Goal: Obtain resource: Download file/media

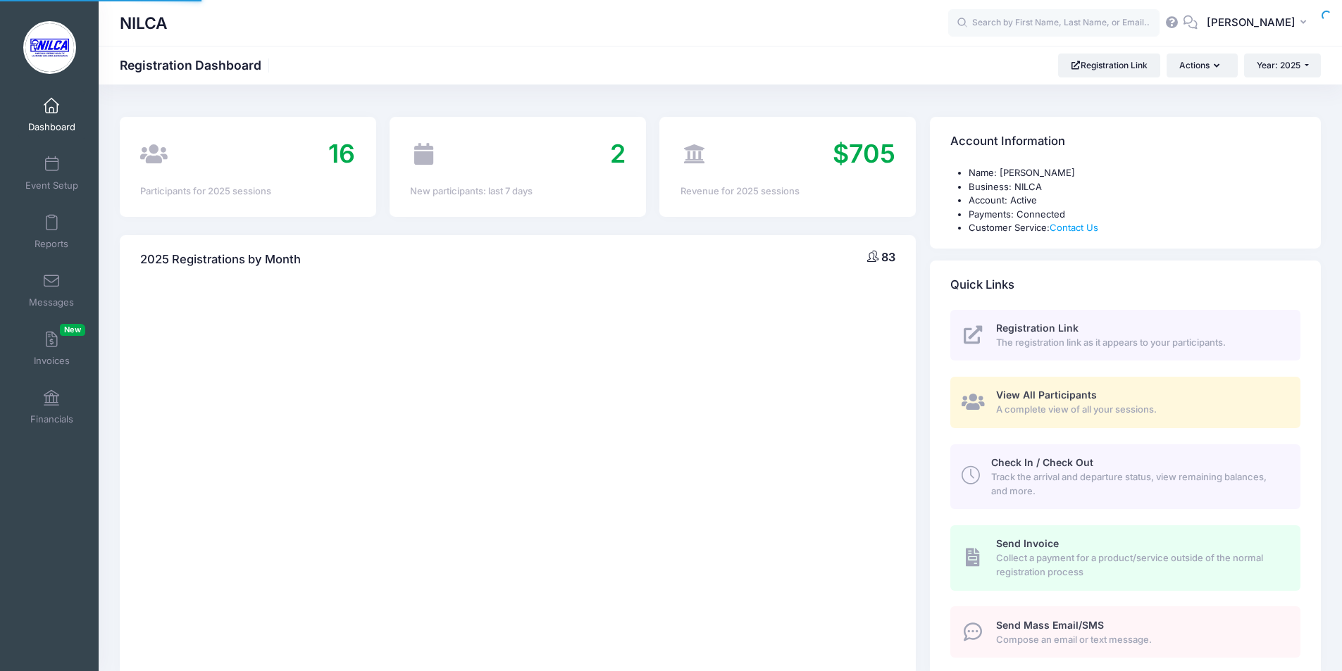
select select
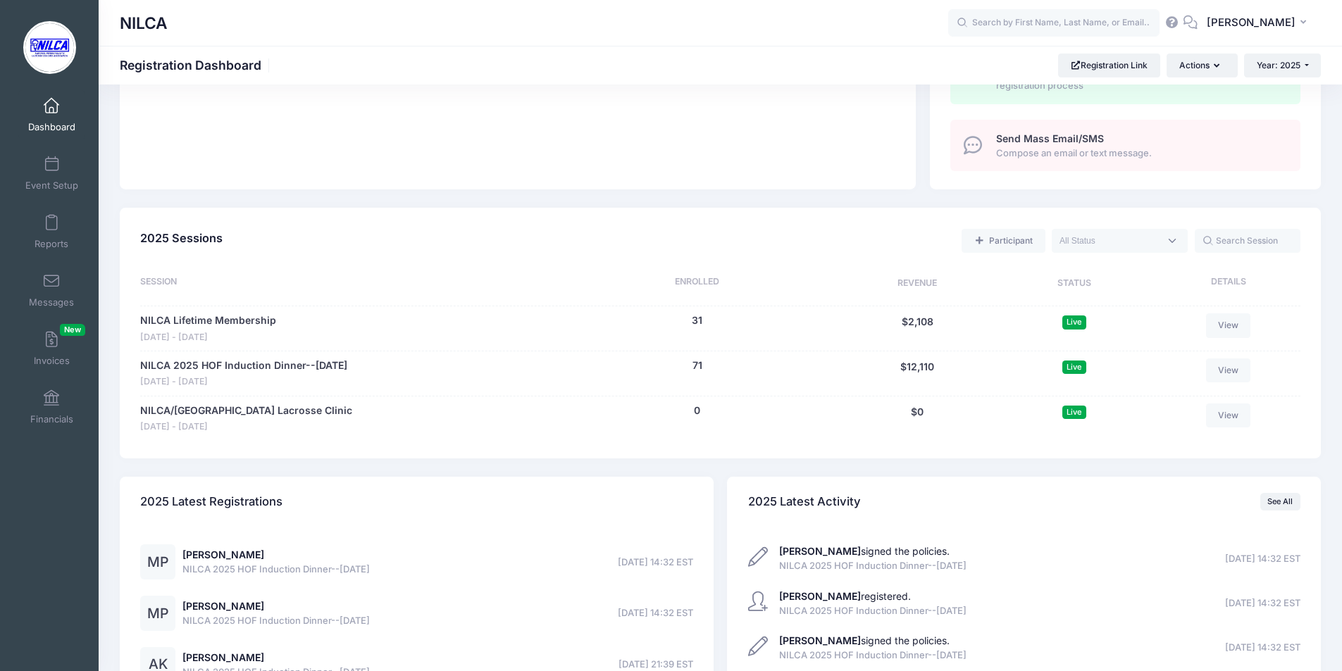
scroll to position [493, 0]
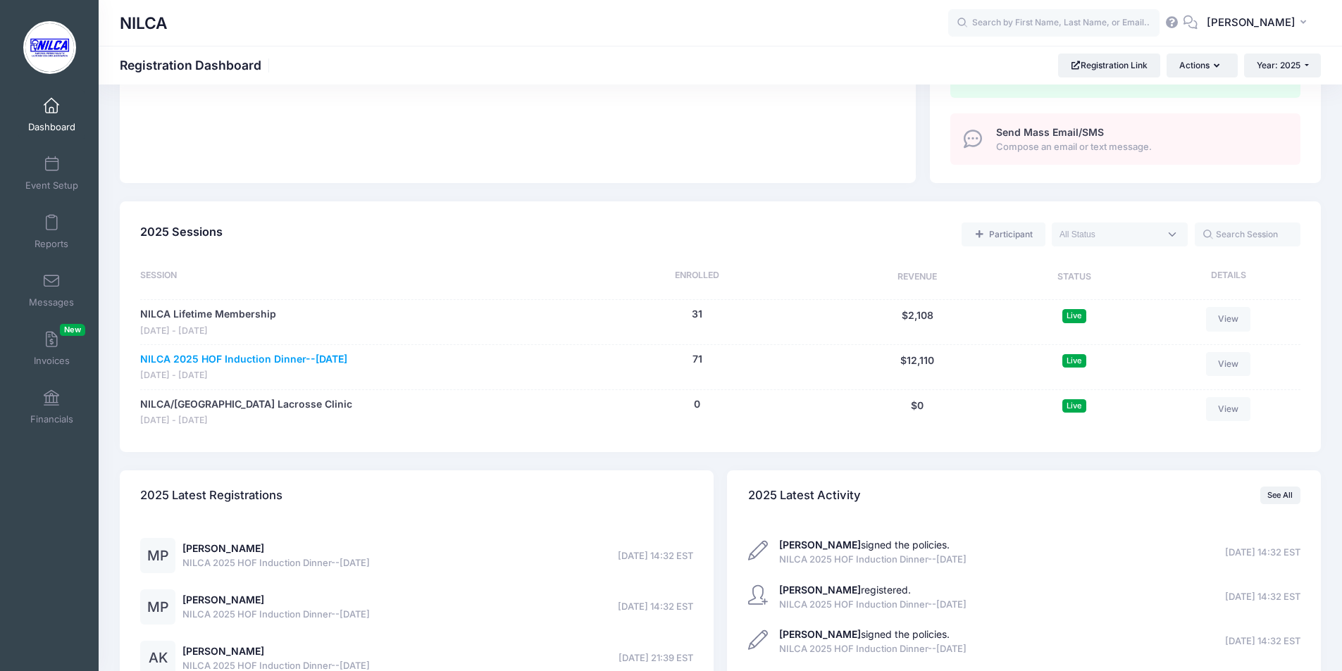
click at [273, 359] on link "NILCA 2025 HOF Induction Dinner--[DATE]" at bounding box center [243, 359] width 207 height 15
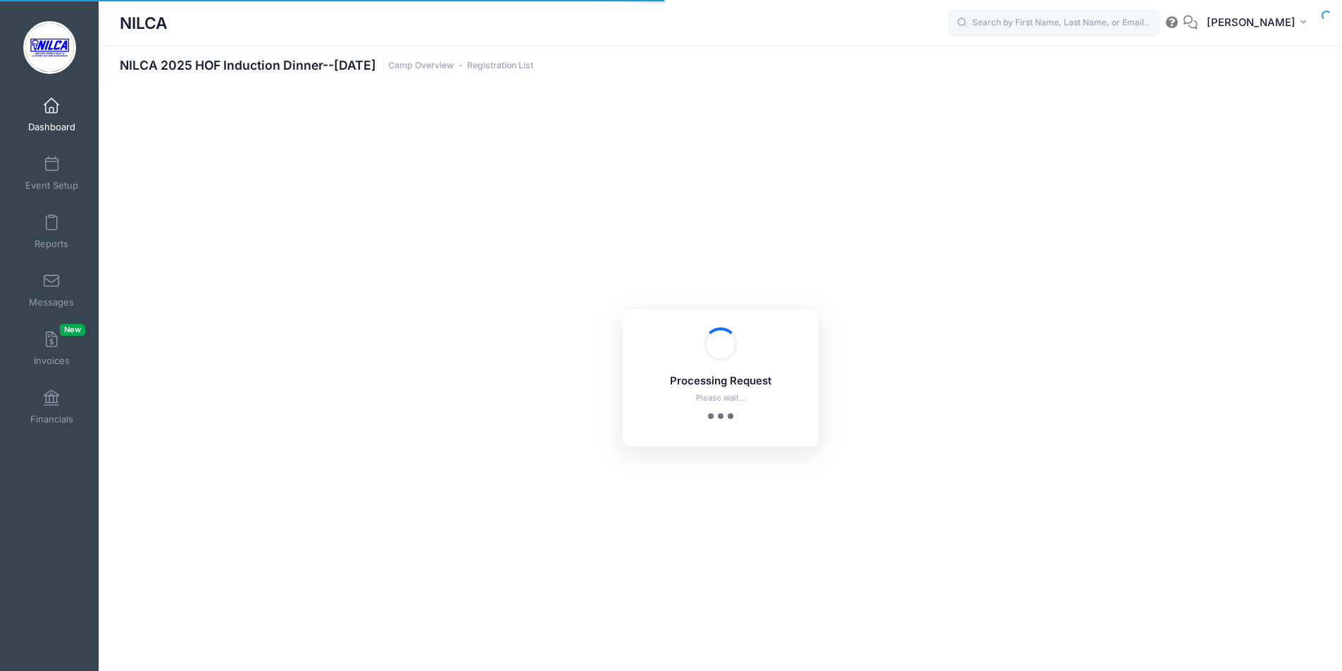
select select "10"
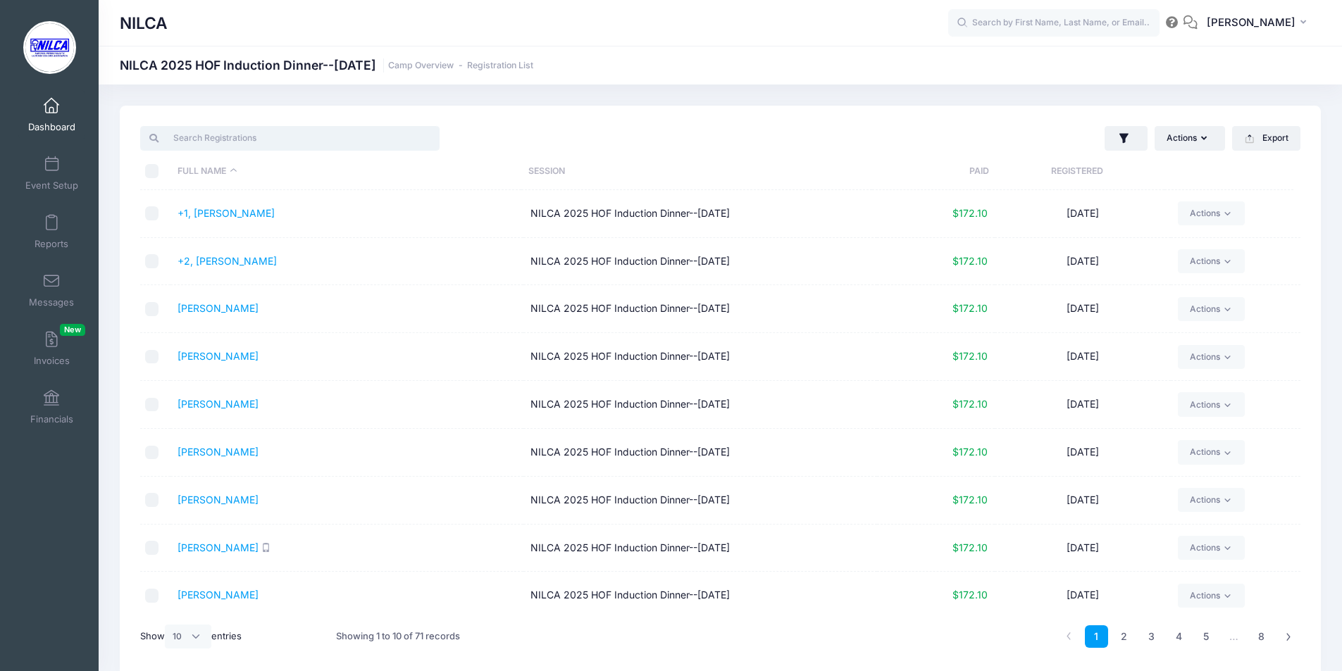
click at [307, 137] on input "search" at bounding box center [289, 138] width 299 height 24
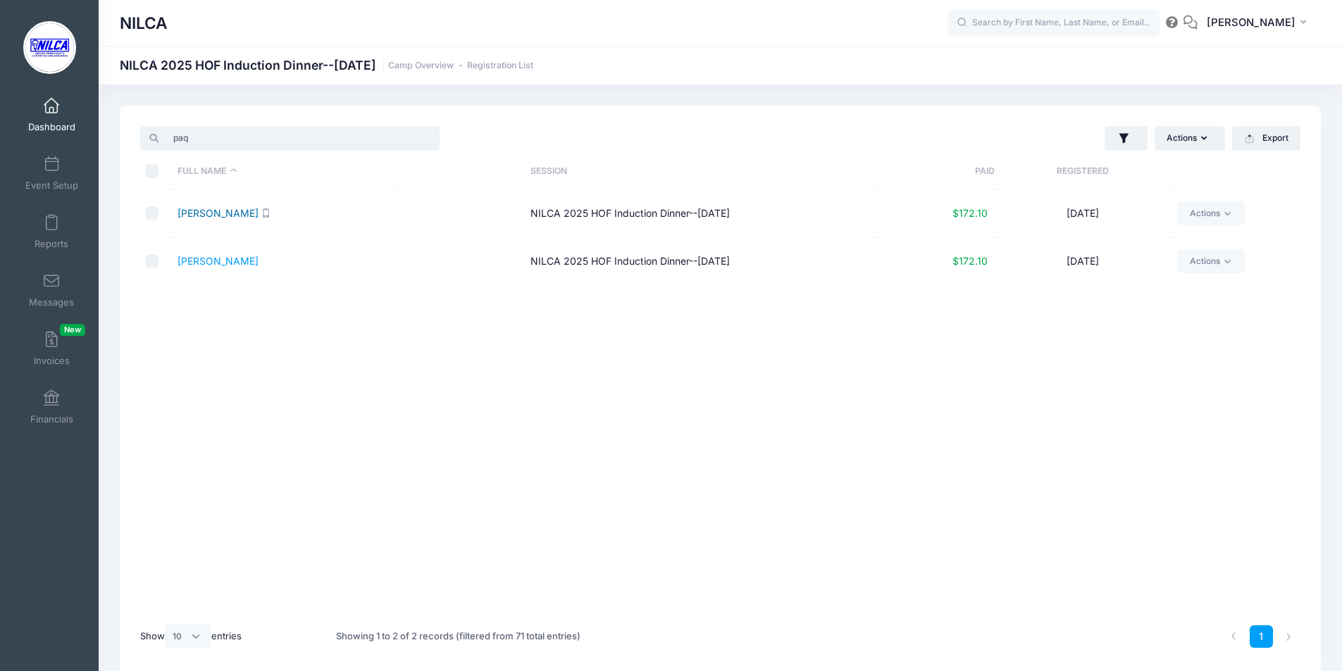
type input "paq"
click at [228, 213] on link "[PERSON_NAME]" at bounding box center [218, 213] width 81 height 12
click at [204, 263] on link "Paquette, Michelle" at bounding box center [218, 261] width 81 height 12
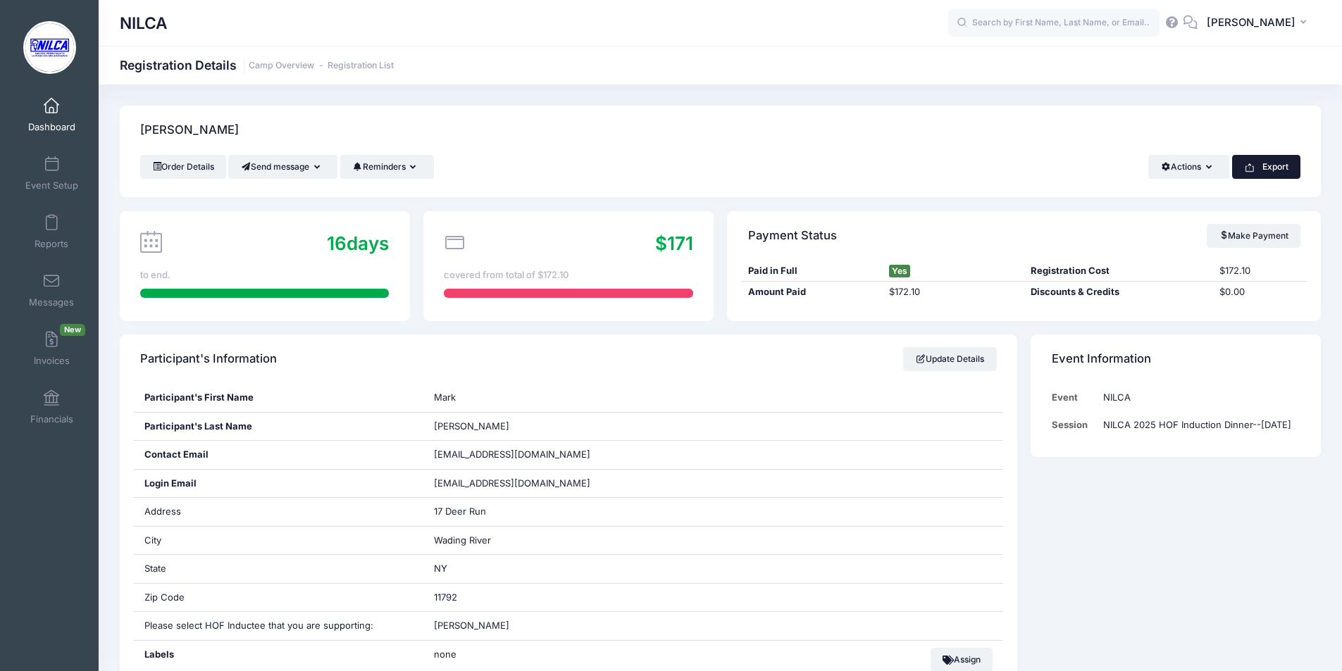
click at [1289, 168] on button "Export" at bounding box center [1266, 167] width 68 height 24
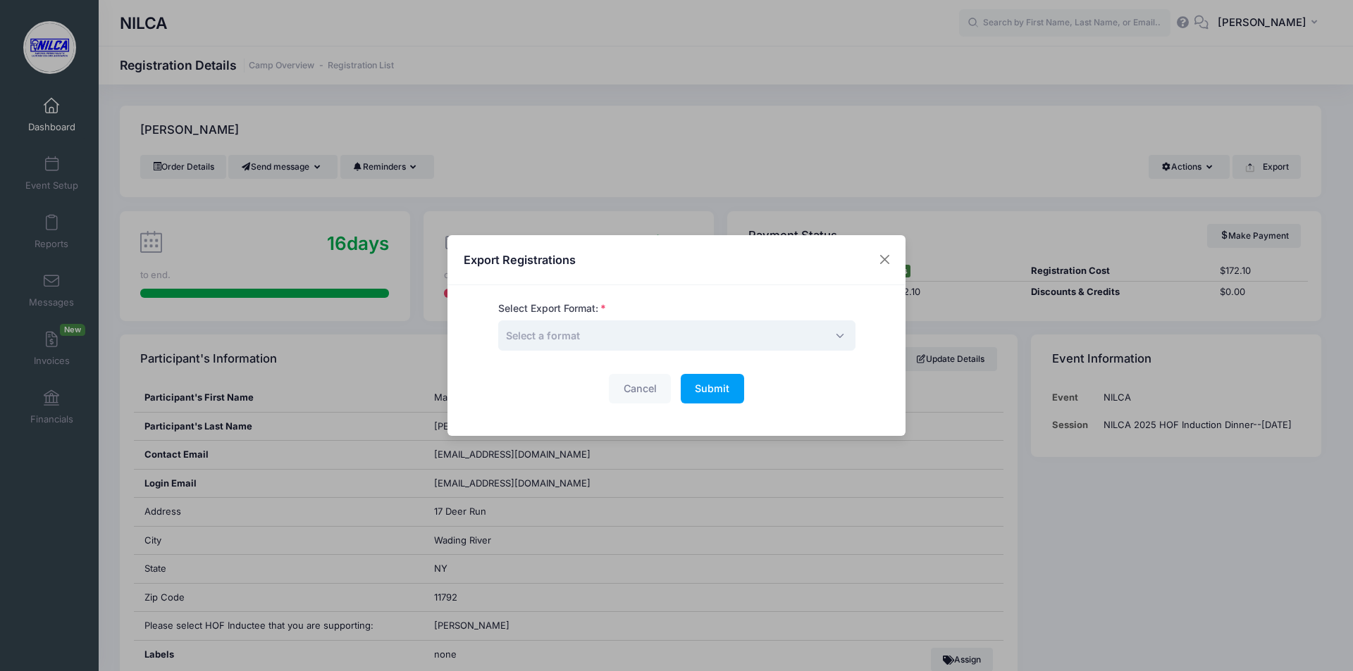
click at [676, 334] on span "Select a format" at bounding box center [676, 336] width 357 height 30
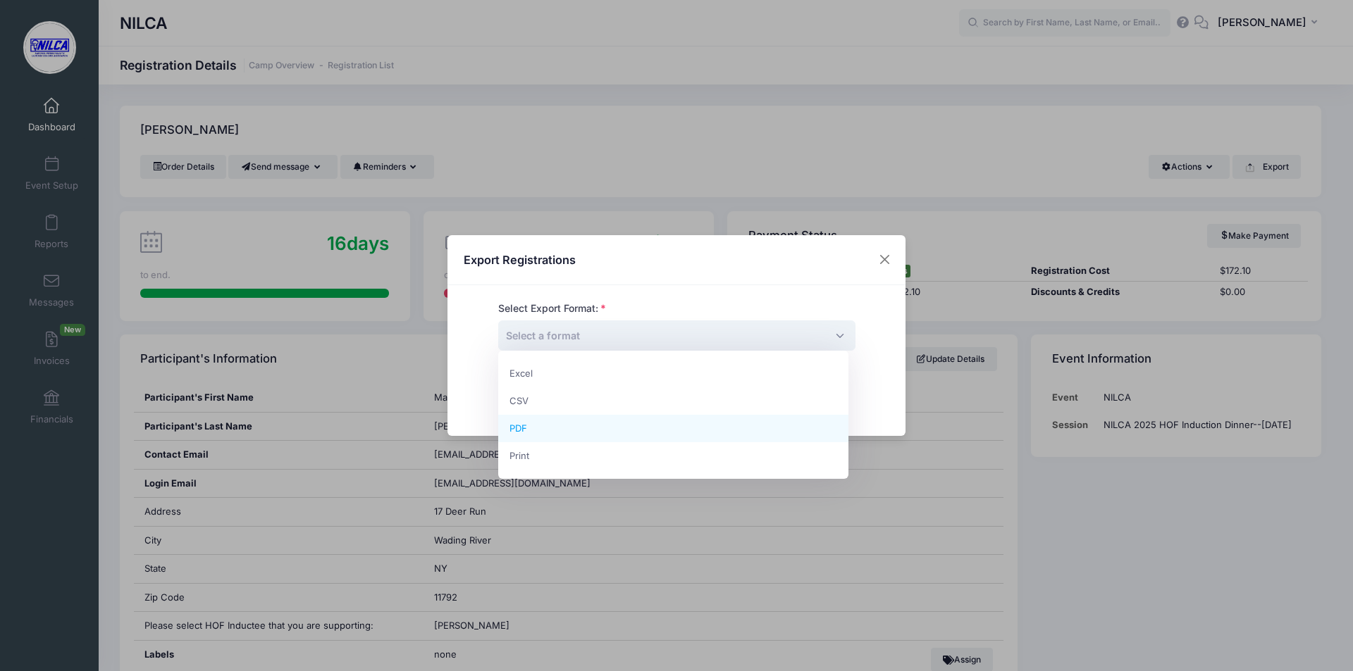
select select "pdf"
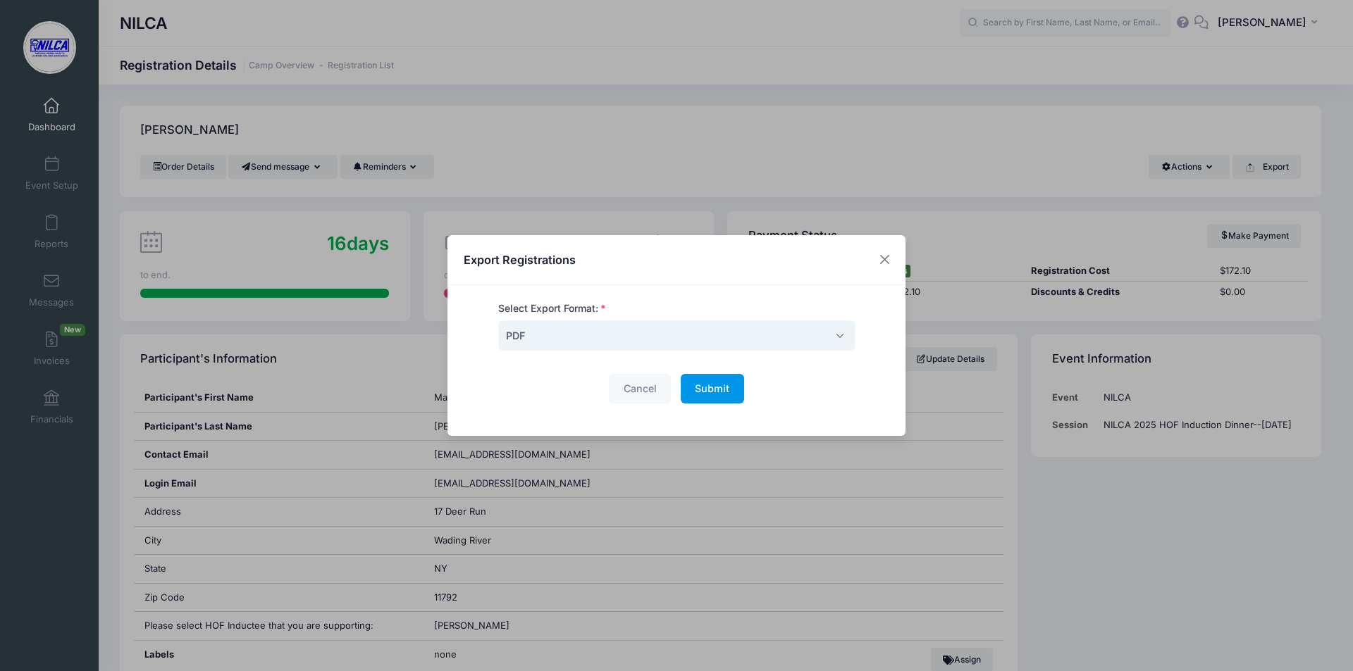
click at [695, 392] on span "Submit" at bounding box center [712, 389] width 35 height 12
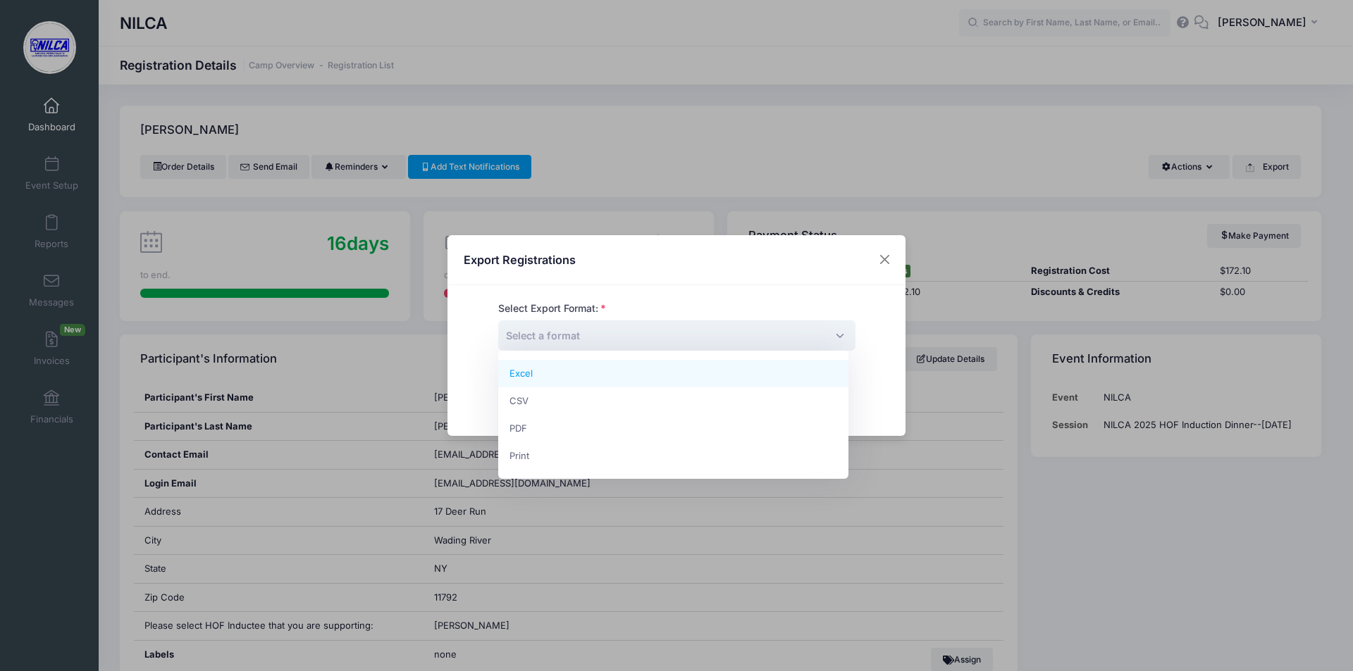
click at [708, 333] on span "Select a format" at bounding box center [676, 336] width 357 height 30
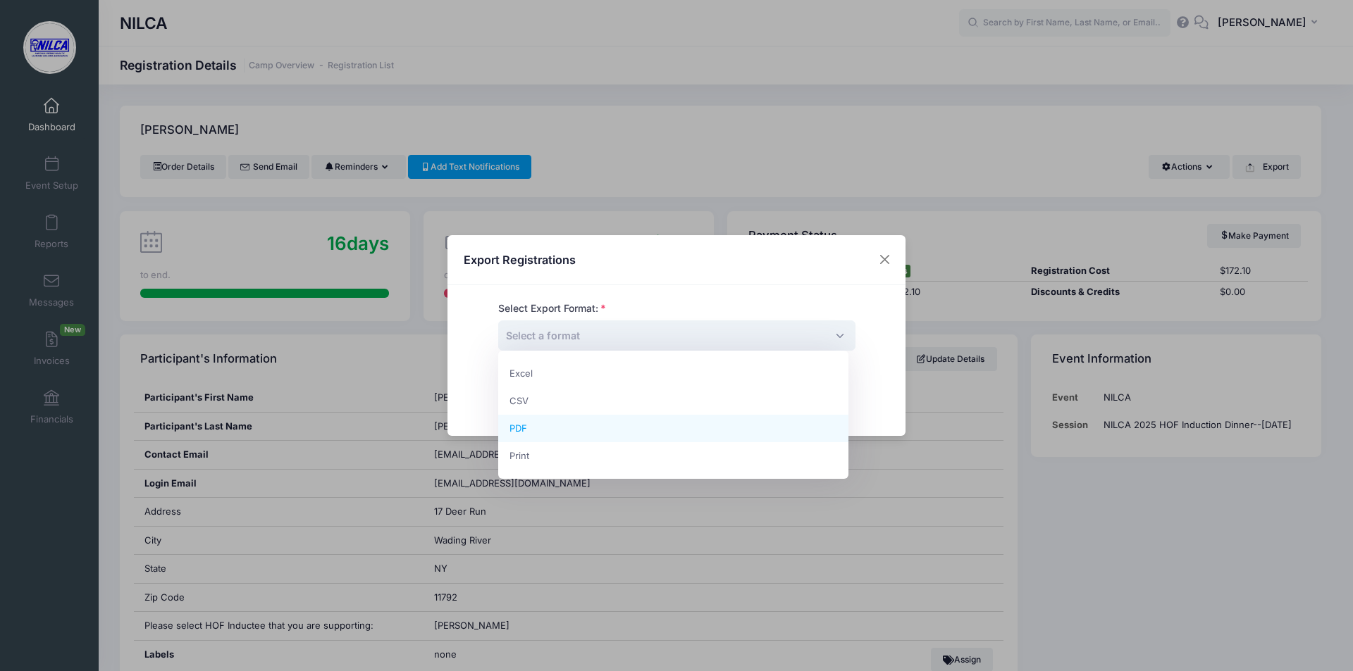
select select "pdf"
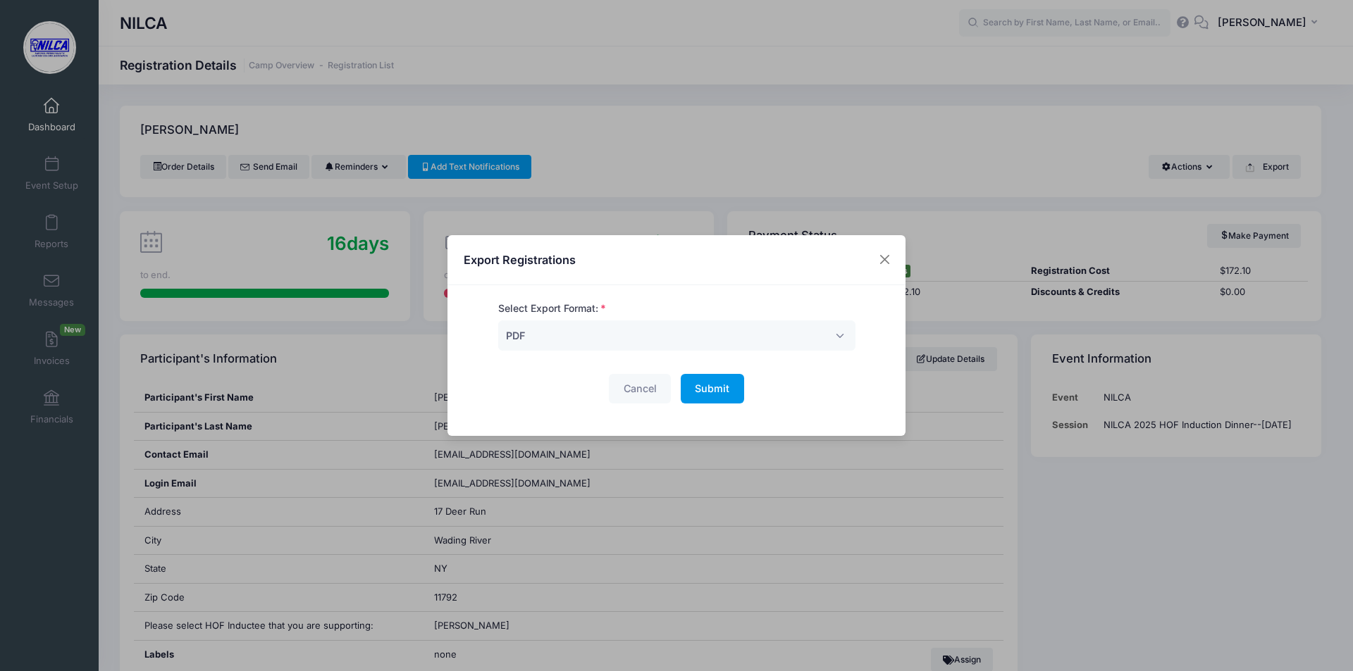
click at [726, 392] on button "Submit Please wait..." at bounding box center [712, 389] width 63 height 30
